Goal: Obtain resource: Download file/media

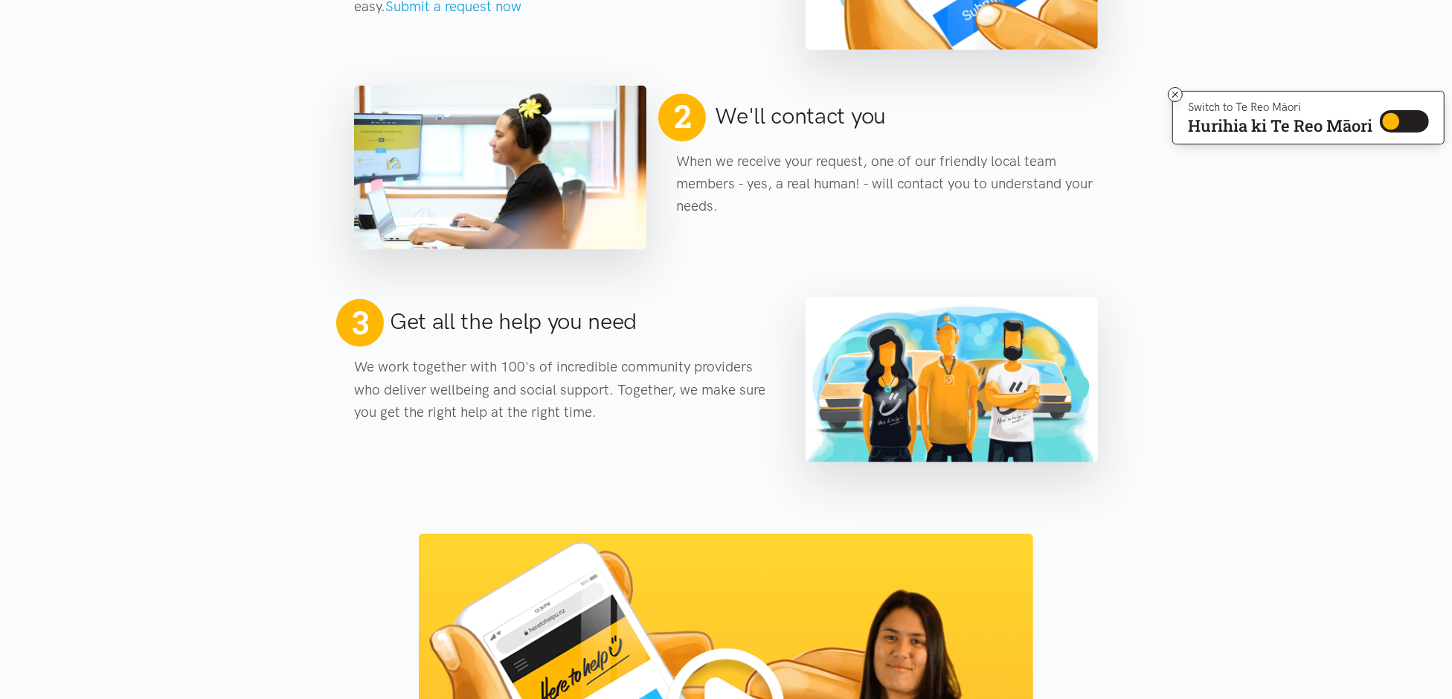
scroll to position [652, 0]
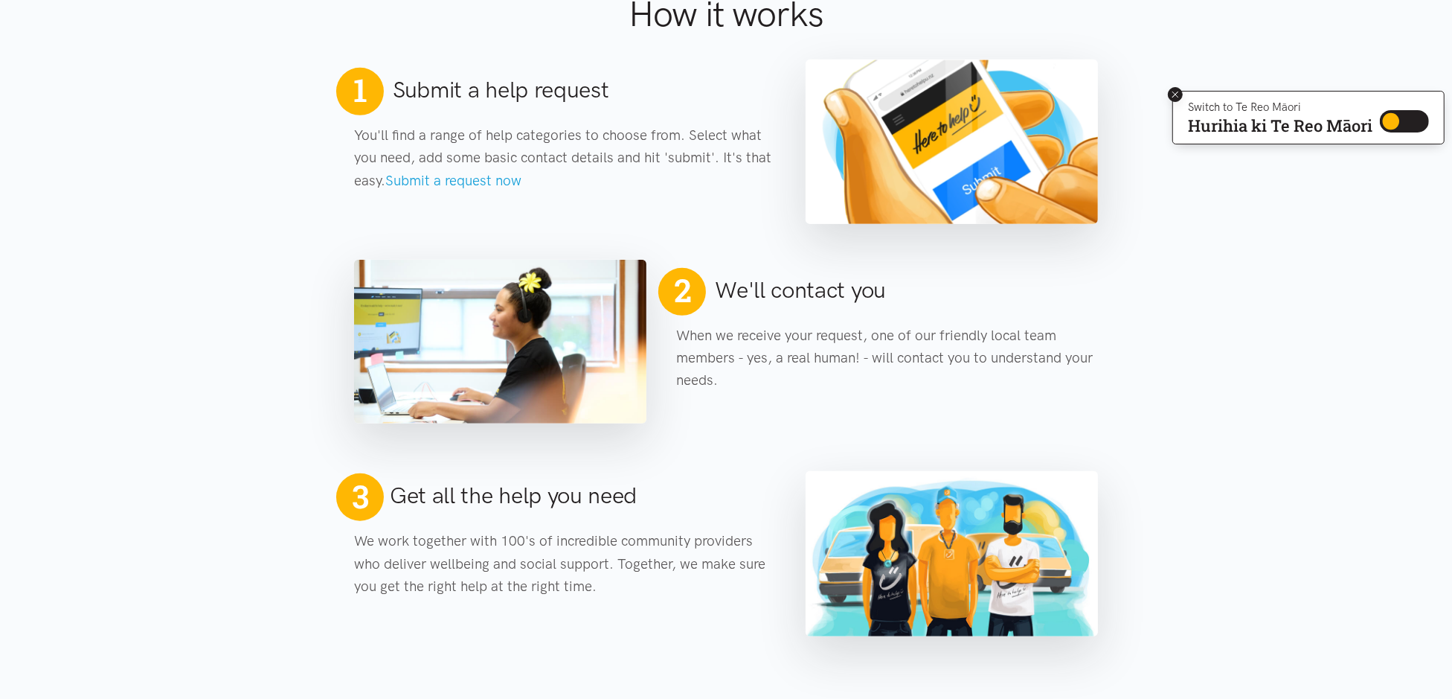
click at [1176, 94] on icon at bounding box center [1175, 94] width 11 height 11
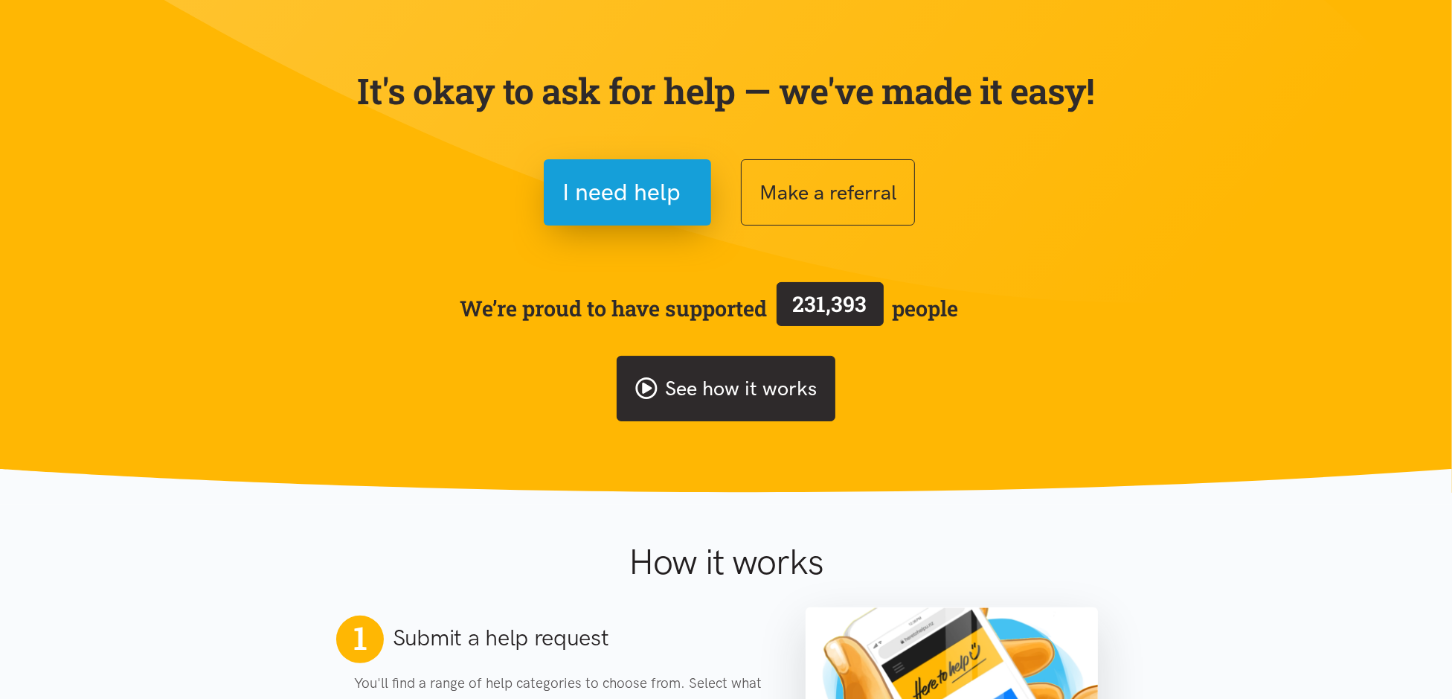
scroll to position [0, 0]
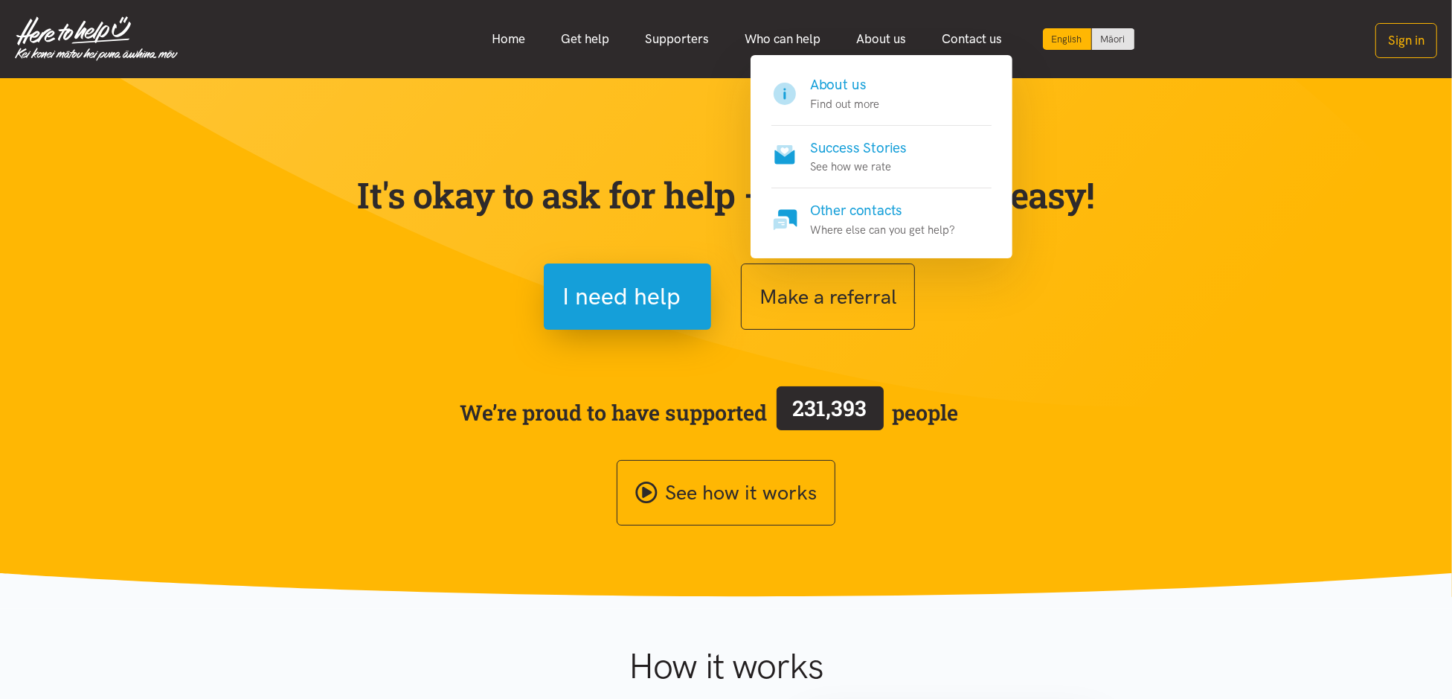
click at [861, 95] on p "Find out more" at bounding box center [844, 104] width 69 height 18
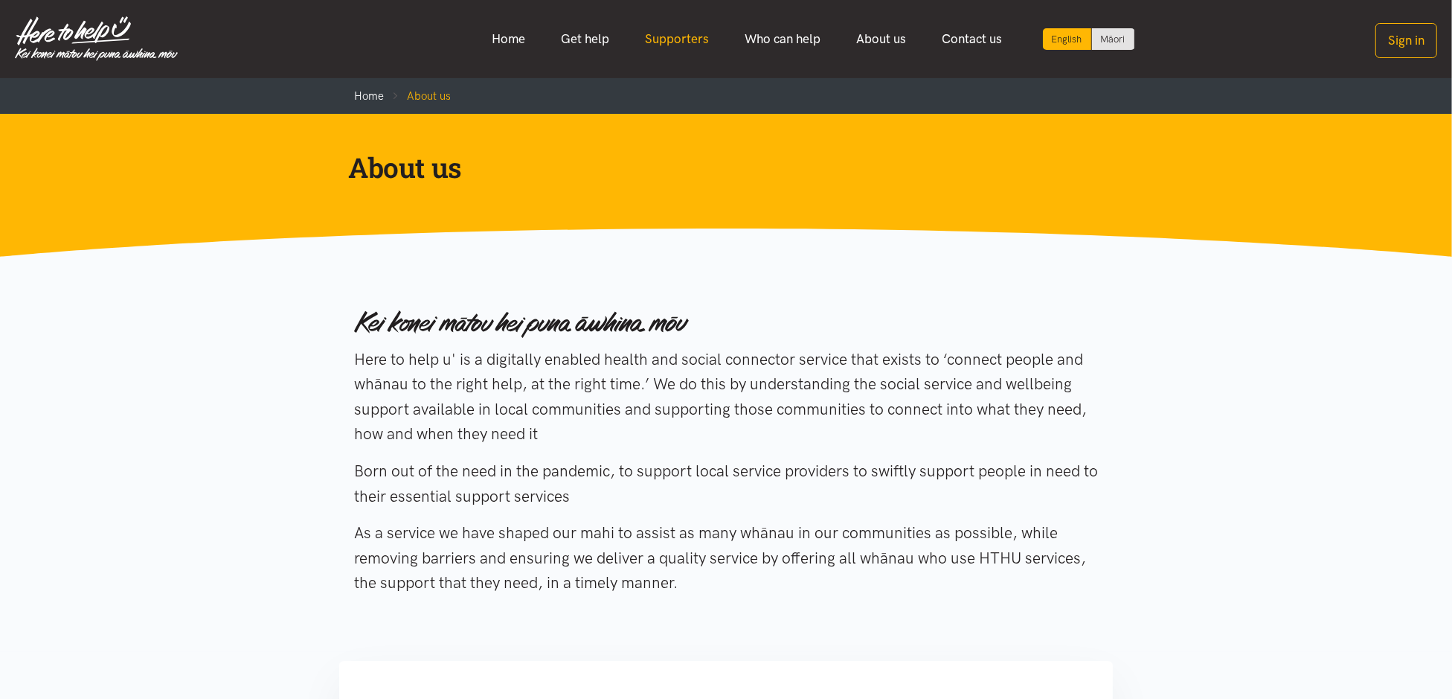
click at [686, 39] on link "Supporters" at bounding box center [678, 39] width 100 height 32
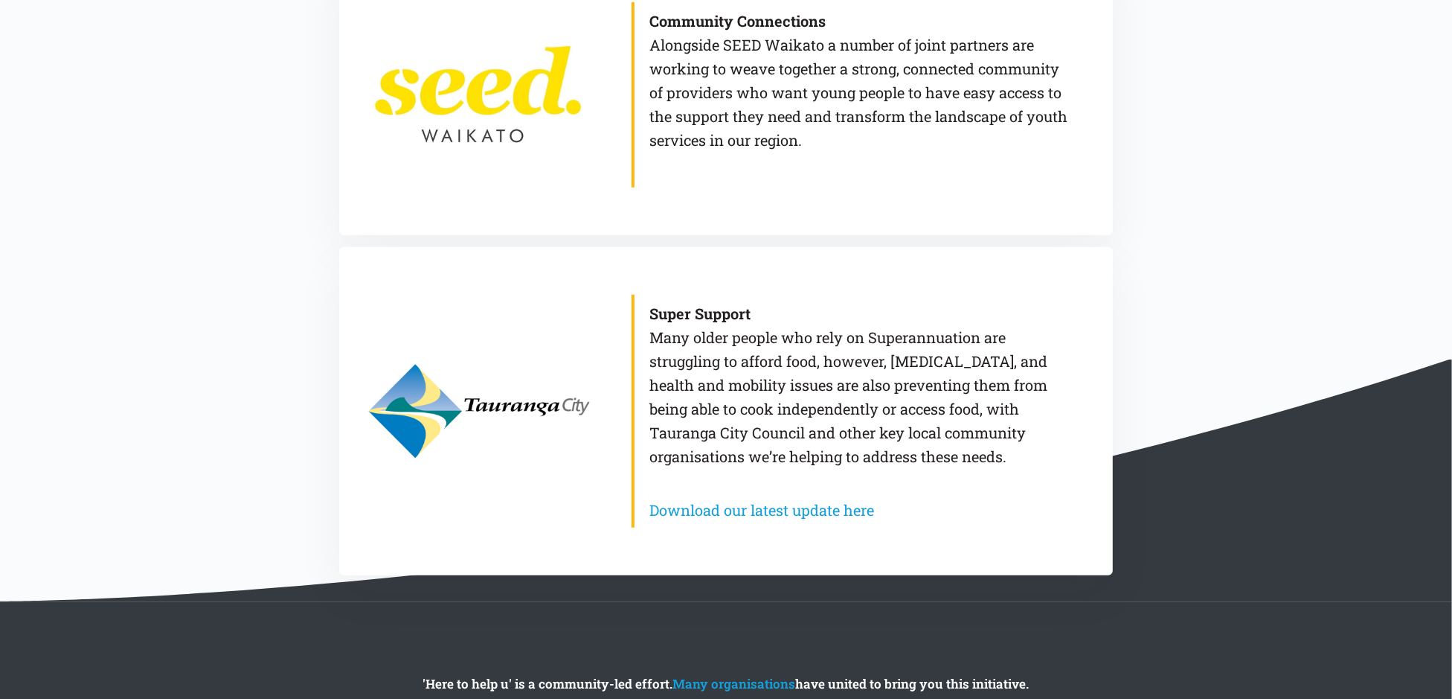
scroll to position [1339, 0]
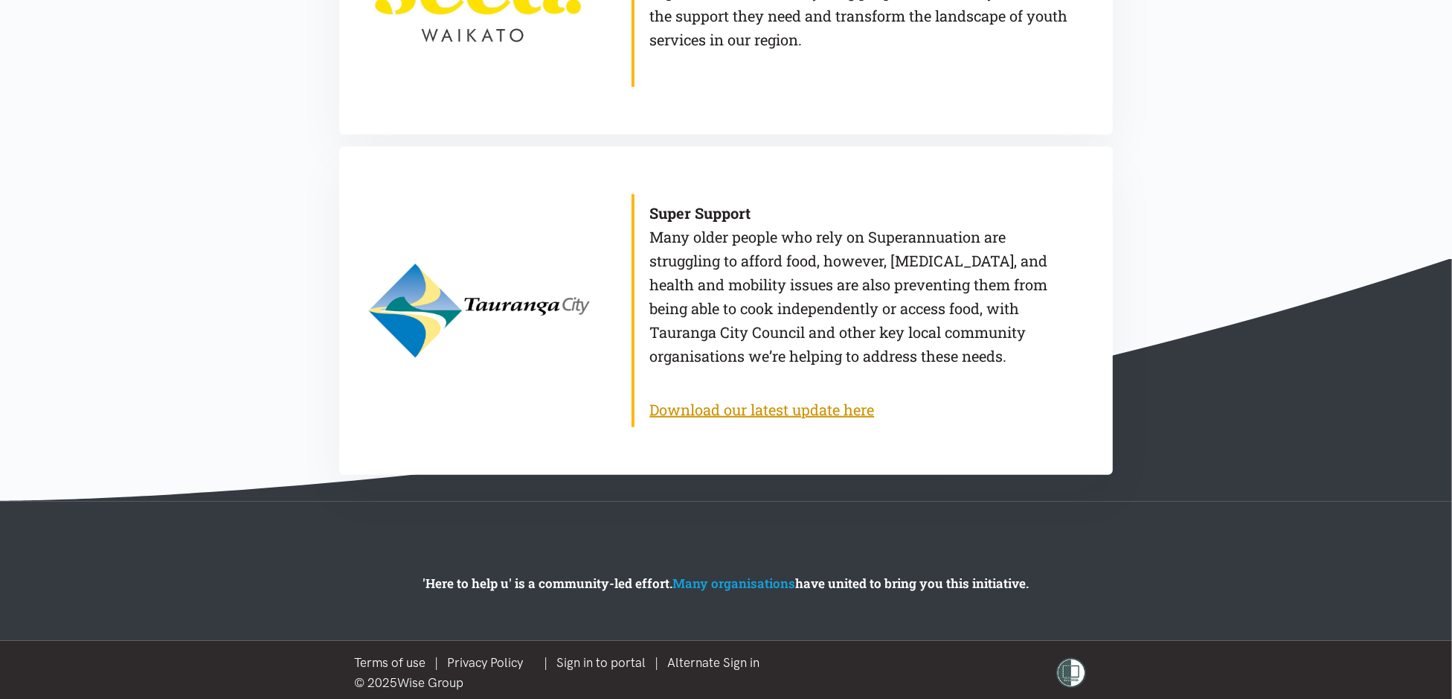
click at [707, 409] on link "Download our latest update here" at bounding box center [762, 409] width 225 height 19
